Goal: Download file/media

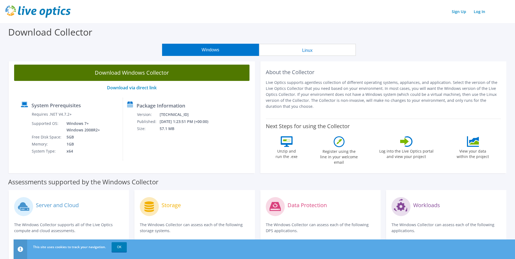
click at [184, 70] on link "Download Windows Collector" at bounding box center [131, 73] width 235 height 16
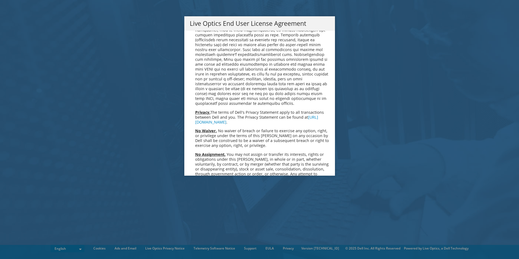
scroll to position [2053, 0]
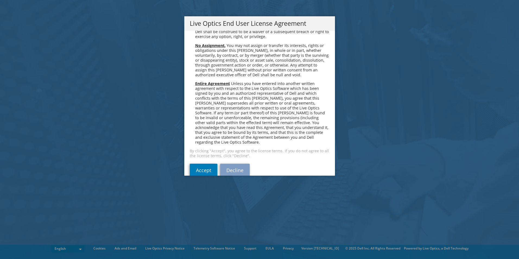
drag, startPoint x: 233, startPoint y: 100, endPoint x: 235, endPoint y: 149, distance: 48.9
click at [206, 164] on link "Accept" at bounding box center [204, 169] width 28 height 13
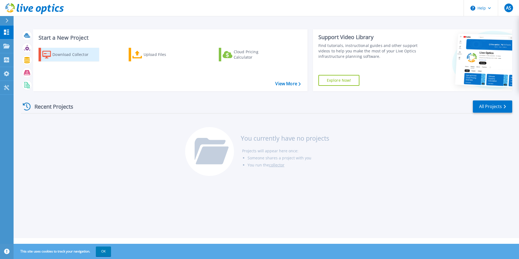
click at [65, 56] on div "Download Collector" at bounding box center [73, 54] width 43 height 11
